Goal: Find specific page/section: Find specific page/section

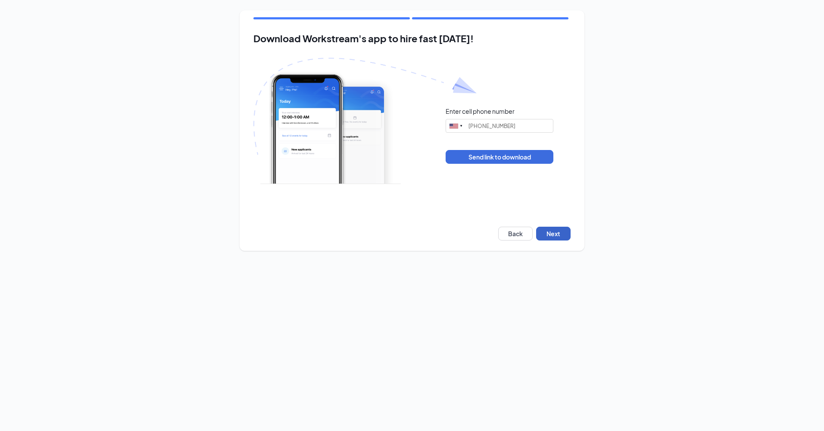
click at [550, 230] on button "Next" at bounding box center [553, 234] width 34 height 14
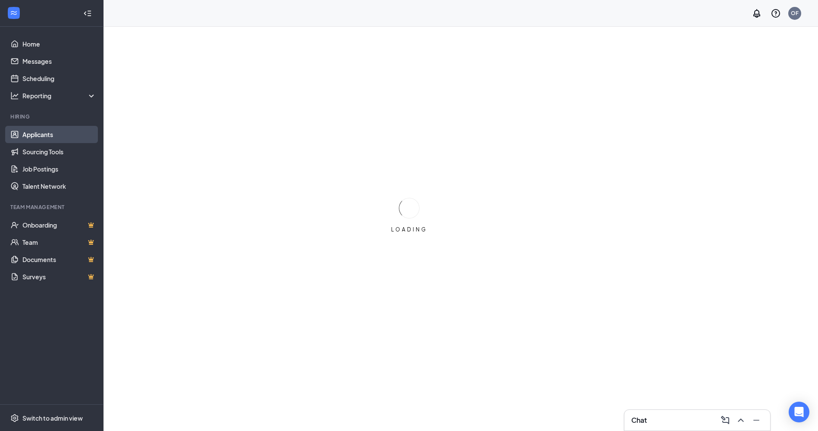
click at [38, 132] on link "Applicants" at bounding box center [59, 134] width 74 height 17
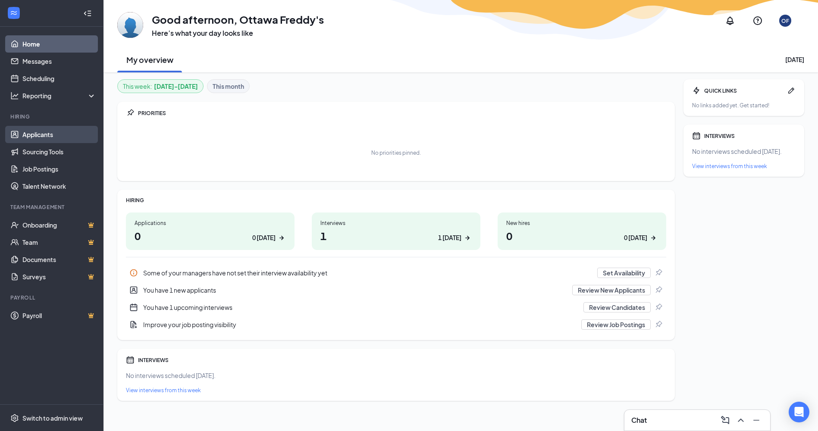
click at [68, 140] on link "Applicants" at bounding box center [59, 134] width 74 height 17
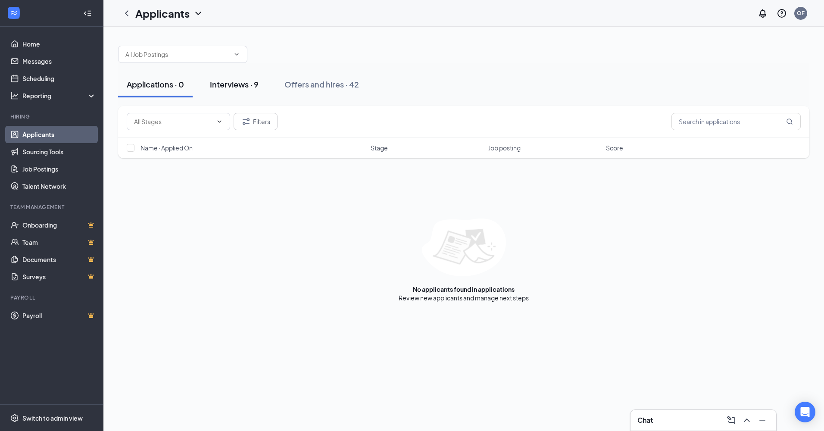
click at [267, 89] on button "Interviews · 9" at bounding box center [234, 85] width 66 height 26
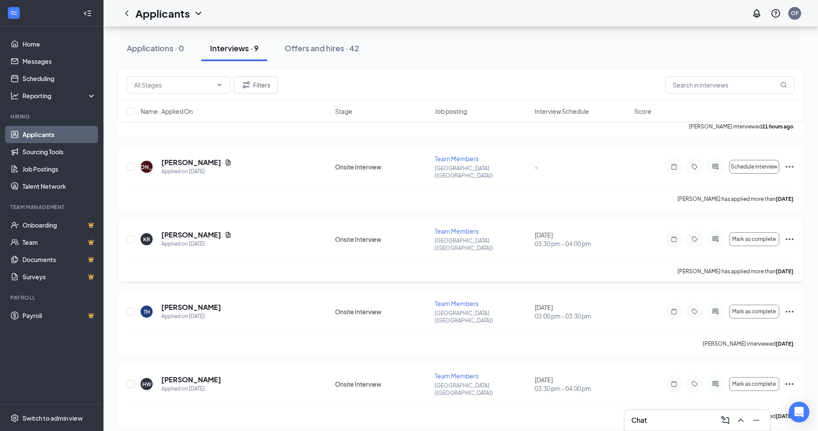
scroll to position [216, 0]
